Goal: Task Accomplishment & Management: Manage account settings

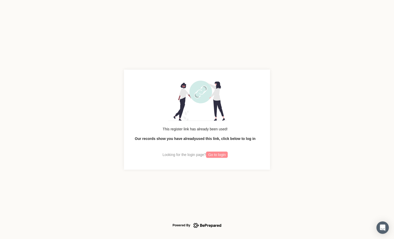
click at [215, 152] on span "Go to login" at bounding box center [217, 155] width 18 height 6
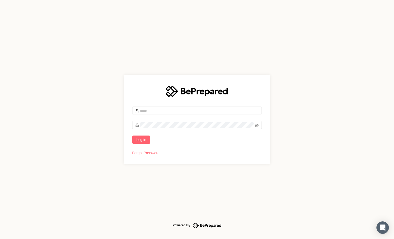
type input "**********"
click at [140, 139] on span "Log in" at bounding box center [141, 140] width 10 height 6
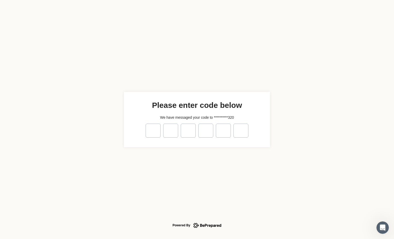
type input "*"
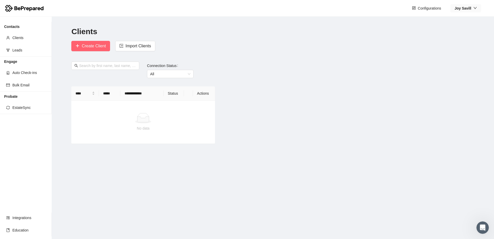
click at [394, 8] on strong "[PERSON_NAME]" at bounding box center [463, 8] width 17 height 4
click at [394, 18] on span "Profile" at bounding box center [470, 19] width 18 height 6
click at [394, 10] on icon "down" at bounding box center [475, 8] width 4 height 4
click at [394, 6] on div "button" at bounding box center [475, 8] width 4 height 6
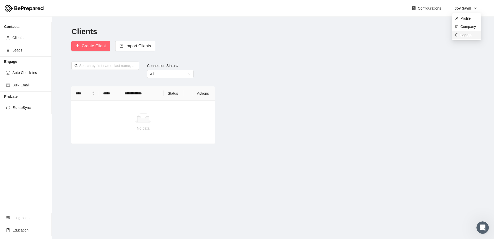
click at [394, 39] on li "Logout" at bounding box center [466, 35] width 29 height 8
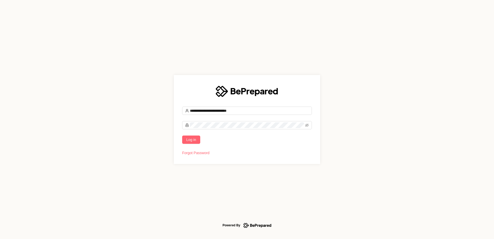
click at [308, 127] on span at bounding box center [307, 125] width 4 height 6
click at [307, 125] on icon "eye-invisible" at bounding box center [307, 125] width 4 height 4
click at [185, 123] on span at bounding box center [247, 125] width 130 height 8
